Goal: Use online tool/utility: Utilize a website feature to perform a specific function

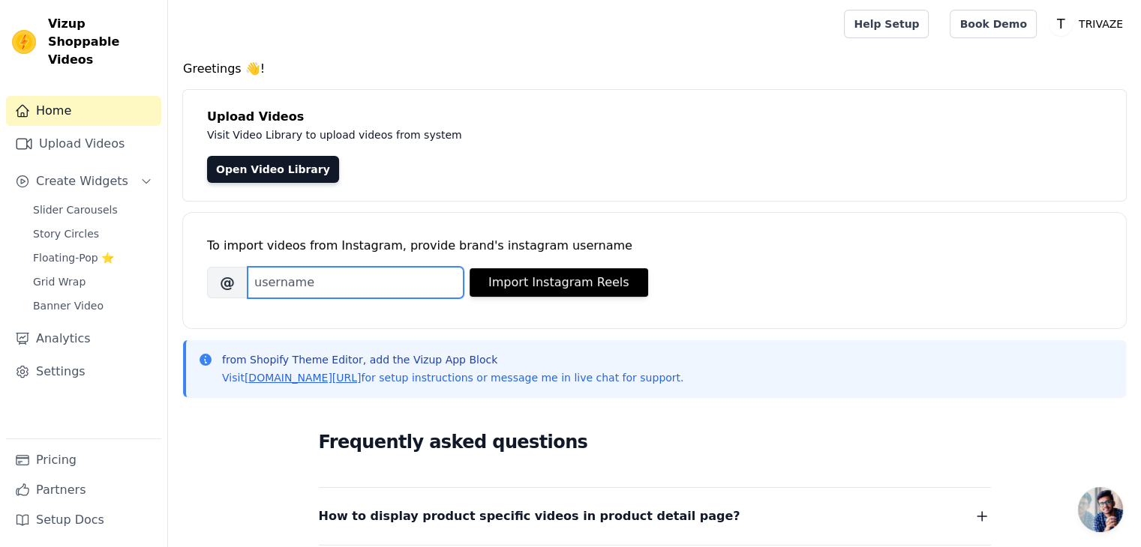
click at [409, 287] on input "Brand's Instagram Username" at bounding box center [355, 282] width 216 height 31
type input "mobile holder"
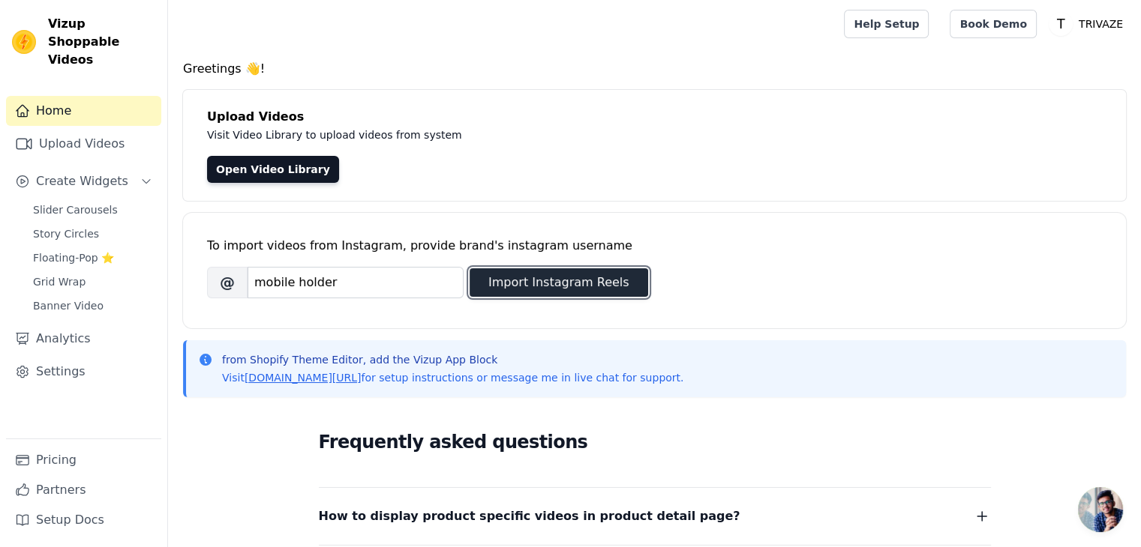
click at [504, 274] on button "Import Instagram Reels" at bounding box center [558, 282] width 178 height 28
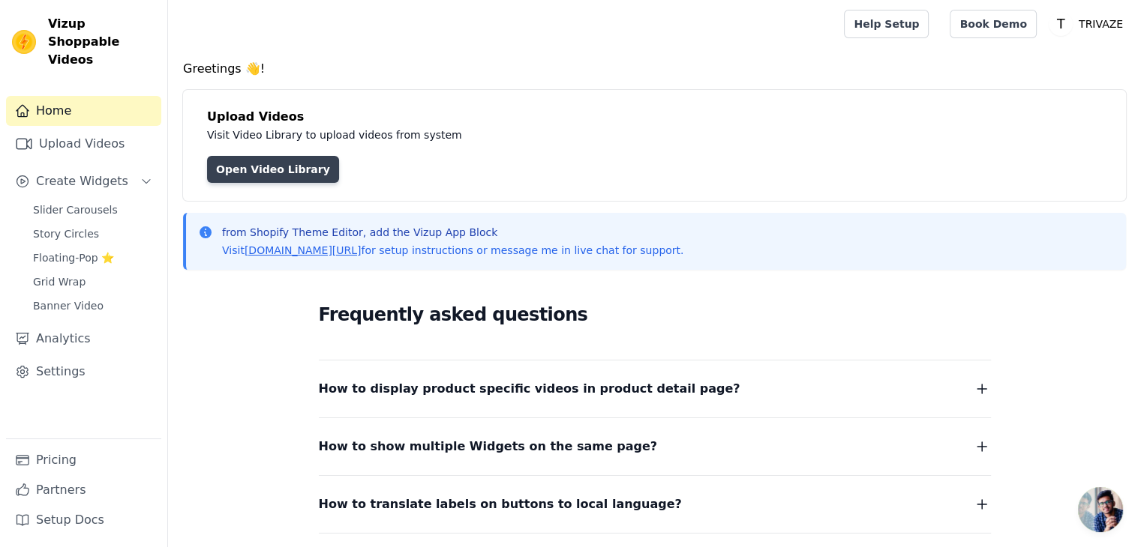
click at [243, 166] on link "Open Video Library" at bounding box center [273, 169] width 132 height 27
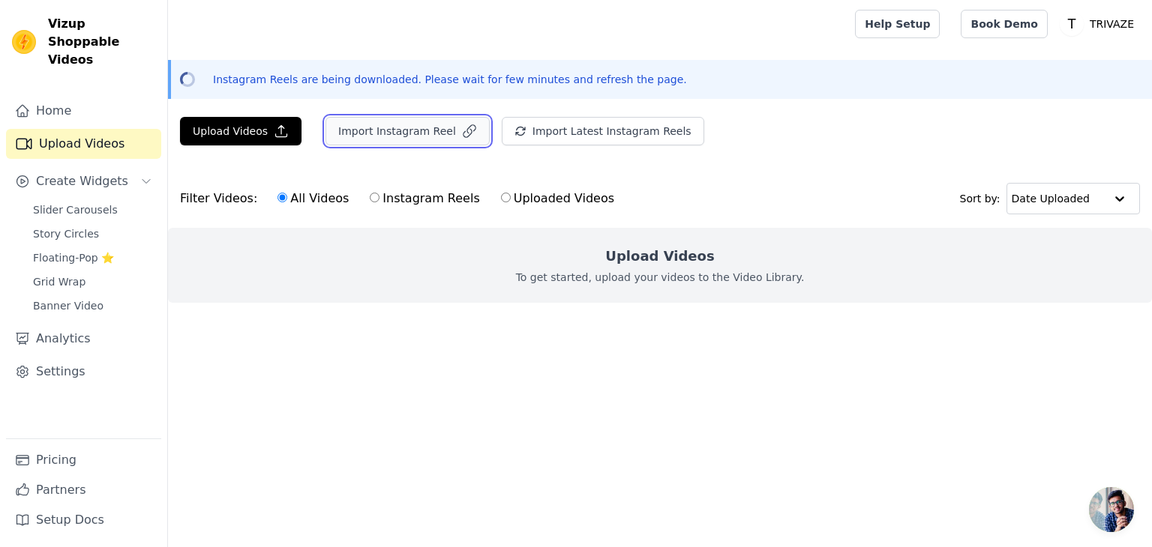
click at [400, 127] on button "Import Instagram Reel" at bounding box center [407, 131] width 164 height 28
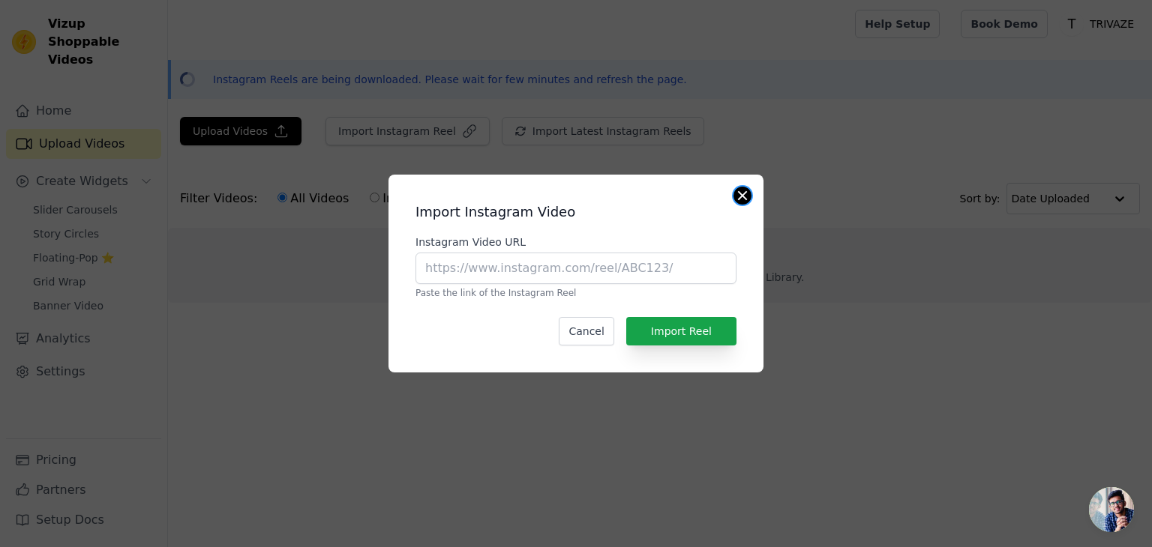
click at [739, 191] on button "Close modal" at bounding box center [742, 196] width 18 height 18
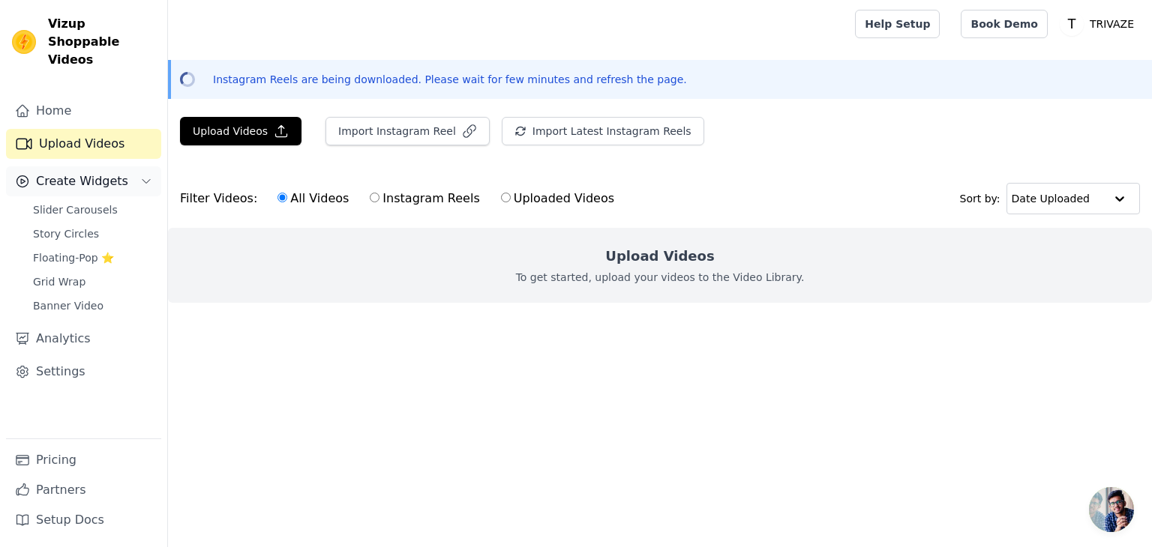
click at [127, 166] on button "Create Widgets" at bounding box center [83, 181] width 155 height 30
click at [68, 250] on span "Floating-Pop ⭐" at bounding box center [73, 257] width 81 height 15
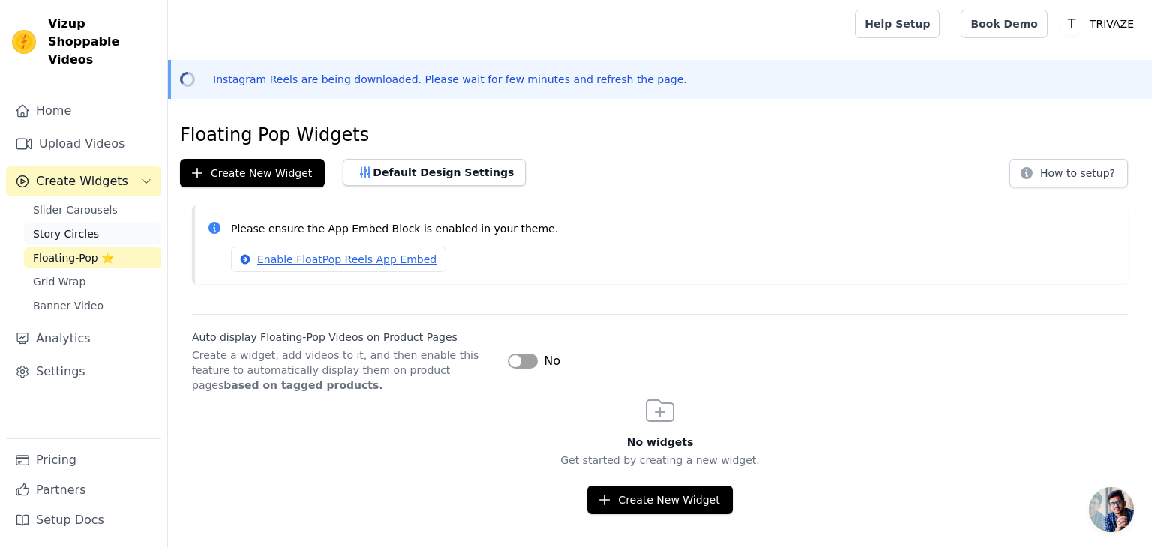
click at [66, 226] on span "Story Circles" at bounding box center [66, 233] width 66 height 15
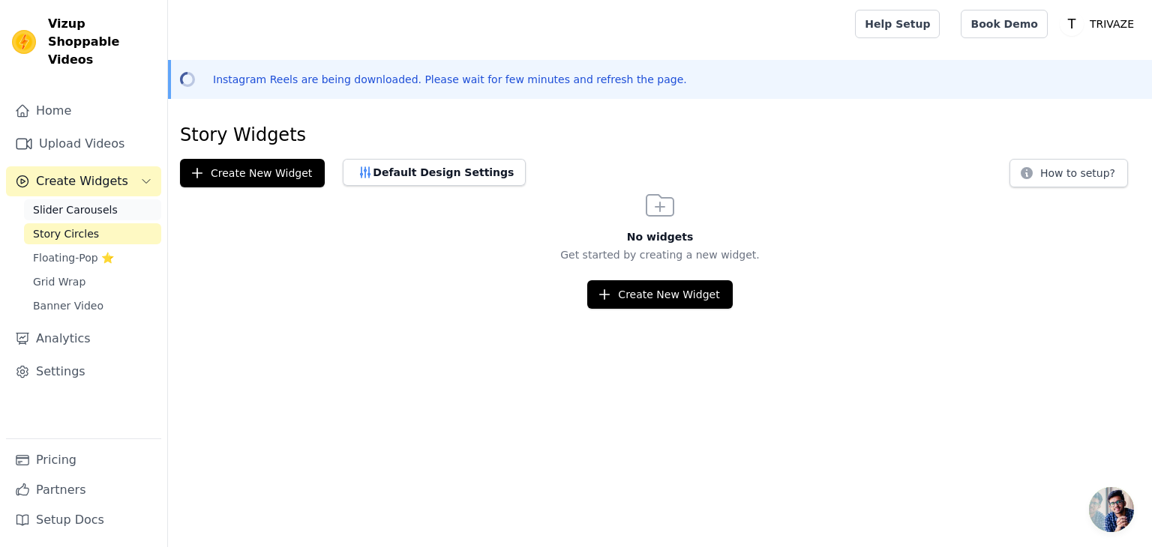
click at [87, 202] on span "Slider Carousels" at bounding box center [75, 209] width 85 height 15
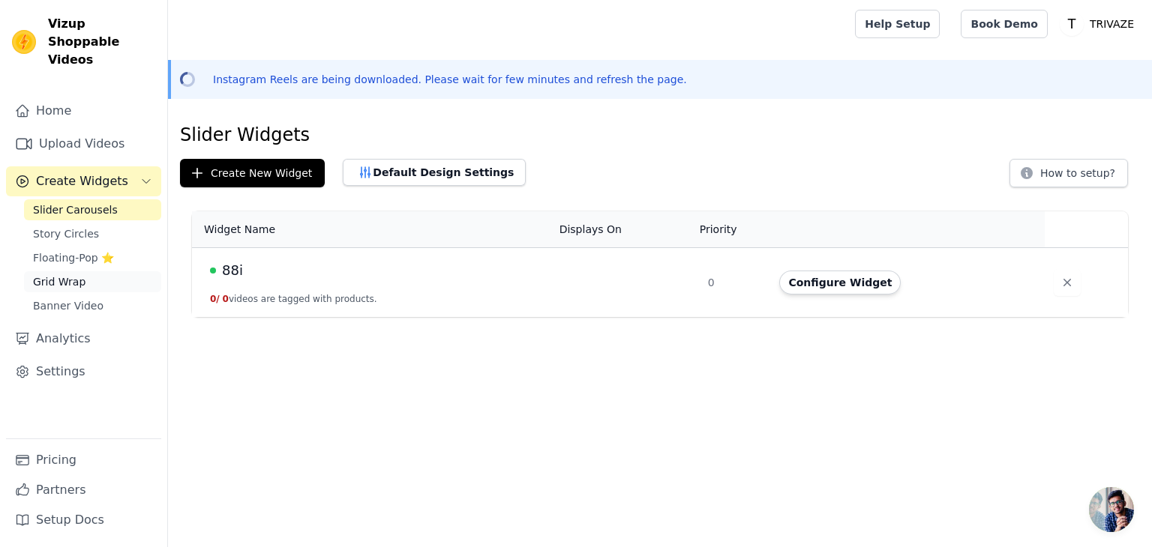
click at [92, 271] on link "Grid Wrap" at bounding box center [92, 281] width 137 height 21
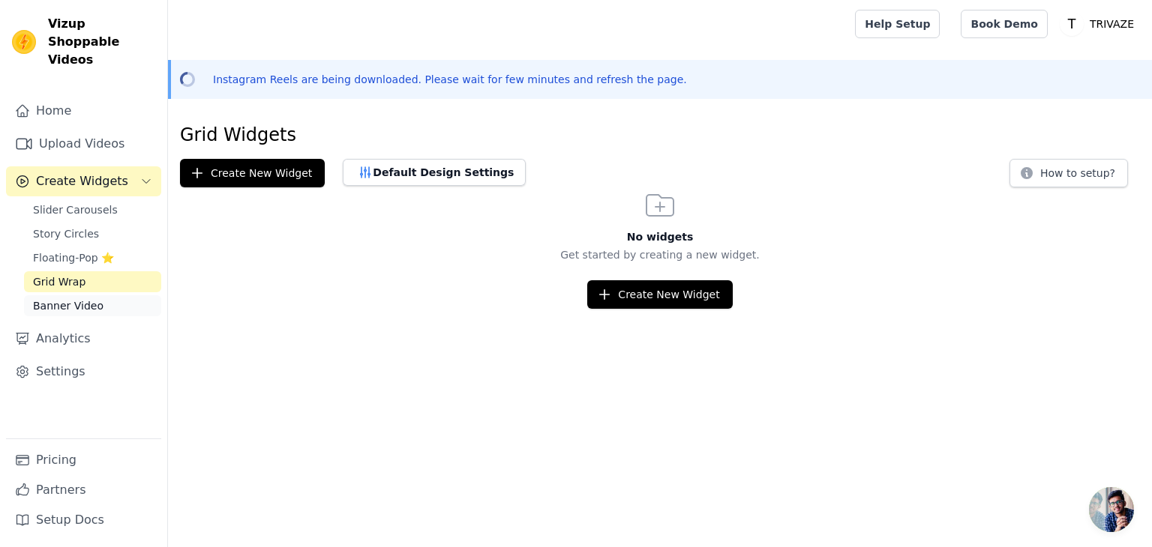
click at [93, 298] on span "Banner Video" at bounding box center [68, 305] width 70 height 15
